Goal: Use online tool/utility: Utilize a website feature to perform a specific function

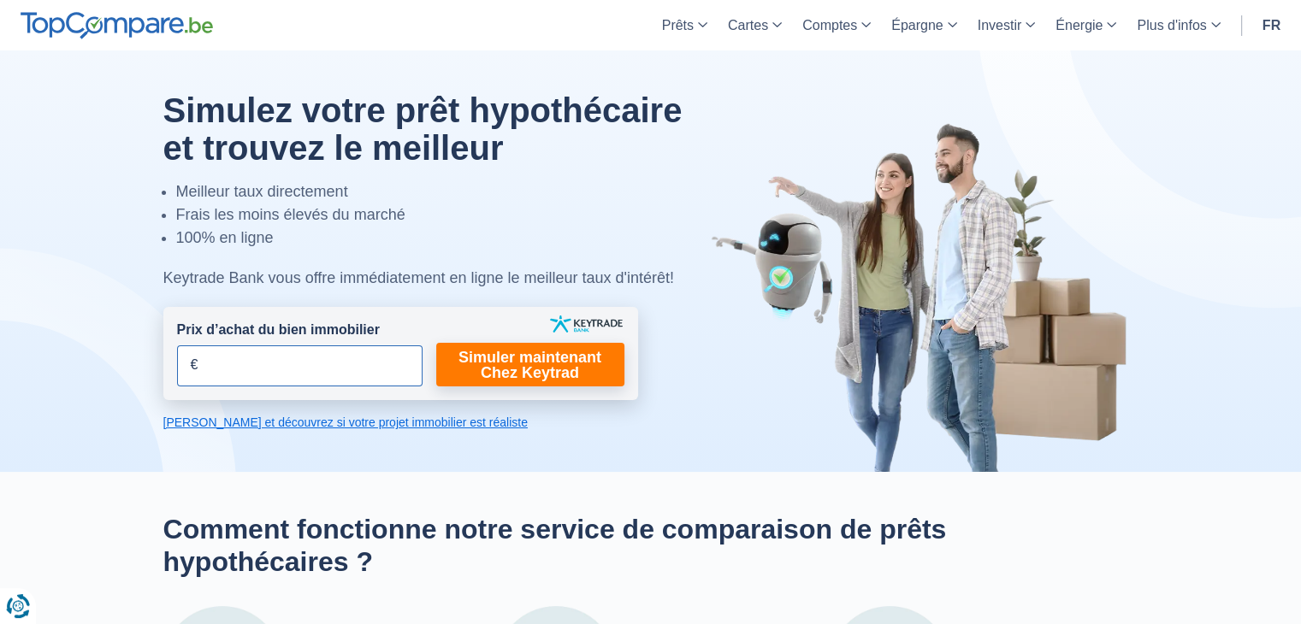
click at [299, 367] on input "Prix d’achat du bien immobilier" at bounding box center [300, 366] width 246 height 41
type input "2"
type input "359.000"
click at [331, 370] on input "Prix d’achat du bien immobilier" at bounding box center [300, 366] width 246 height 41
type input "359.000"
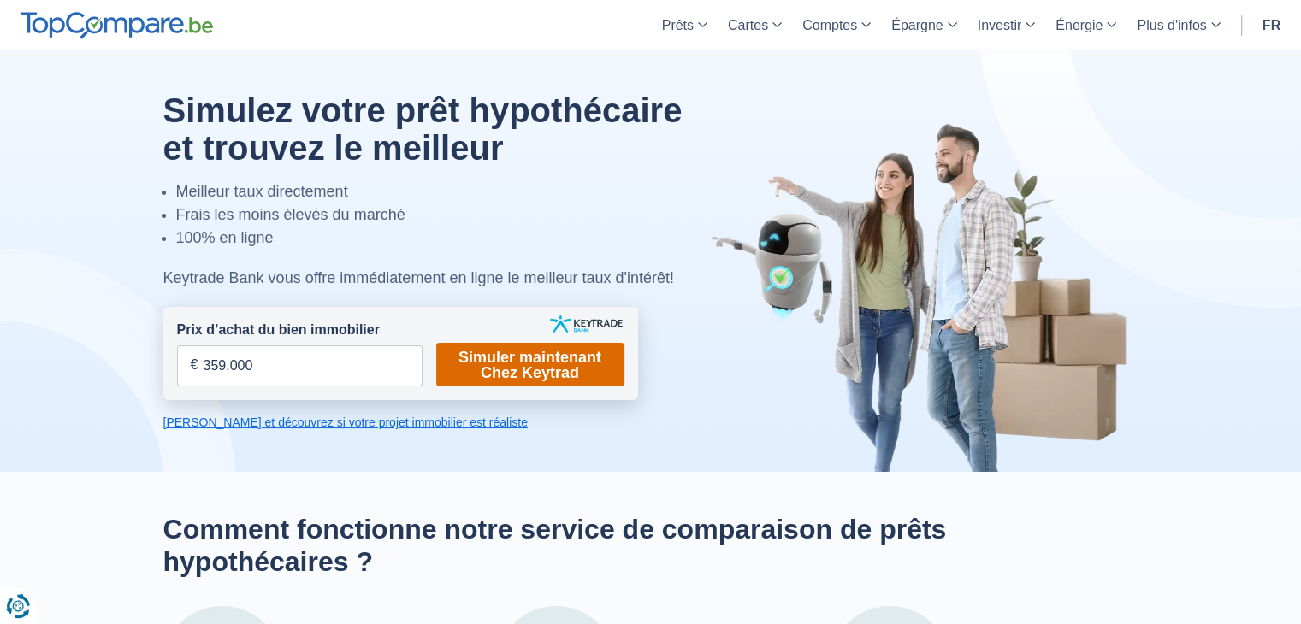
click at [464, 367] on link "Simuler maintenant Chez Keytrad" at bounding box center [530, 365] width 188 height 44
click at [488, 365] on link "Simuler maintenant Chez Keytrad" at bounding box center [530, 365] width 188 height 44
